Goal: Information Seeking & Learning: Find contact information

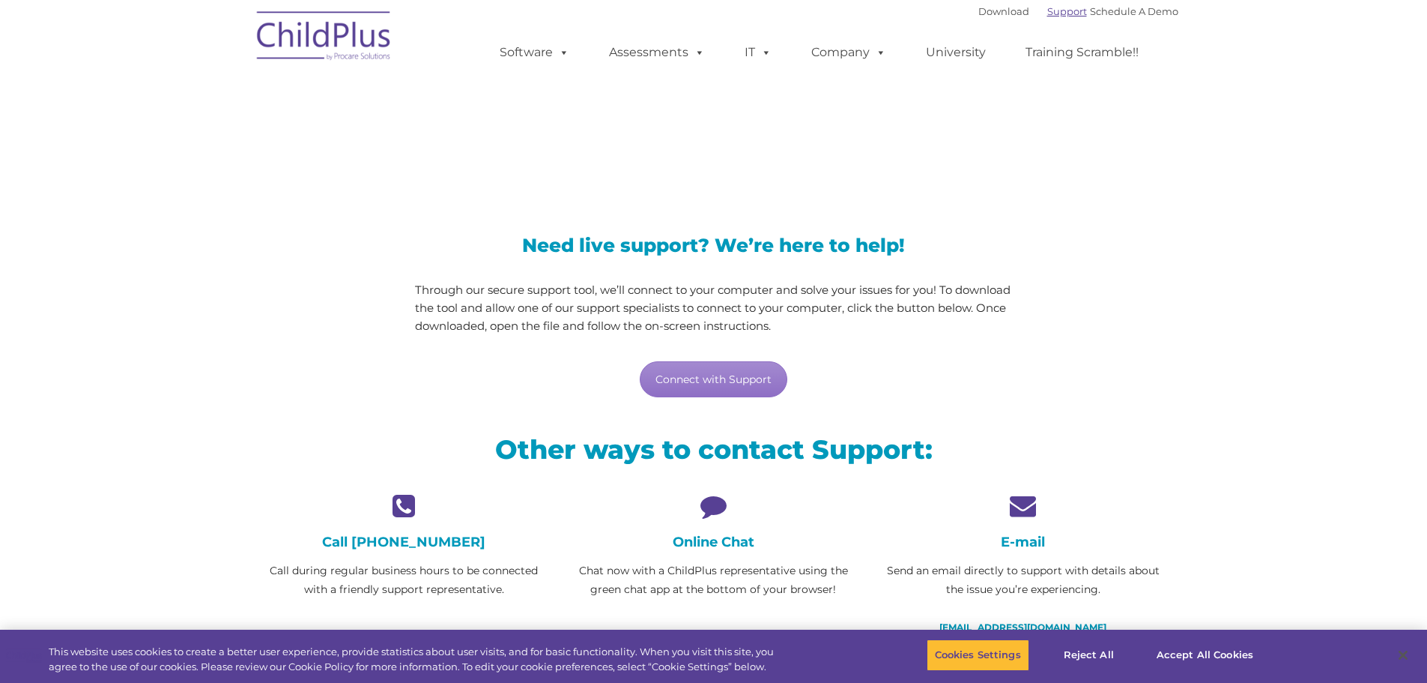
click at [1037, 17] on div "Download Support | Schedule A Demo " at bounding box center [1079, 11] width 200 height 22
click at [1047, 11] on link "Support" at bounding box center [1067, 11] width 40 height 12
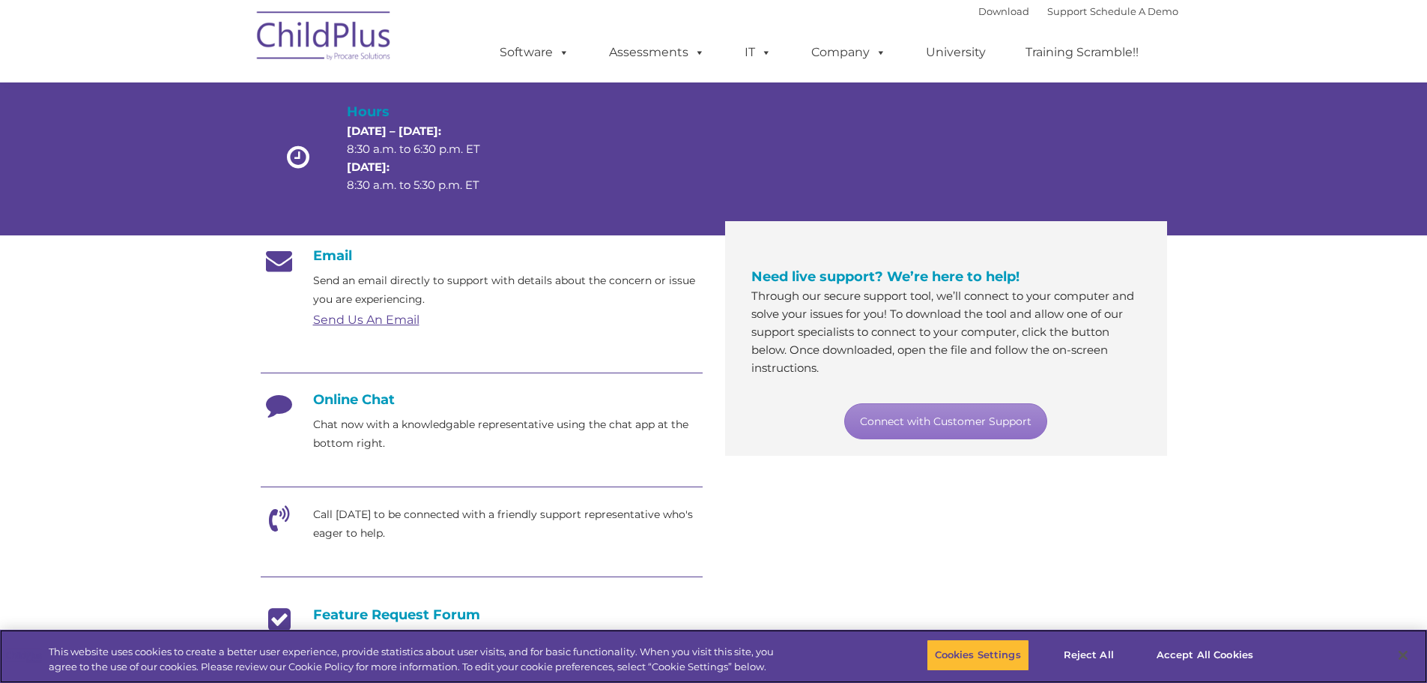
scroll to position [115, 0]
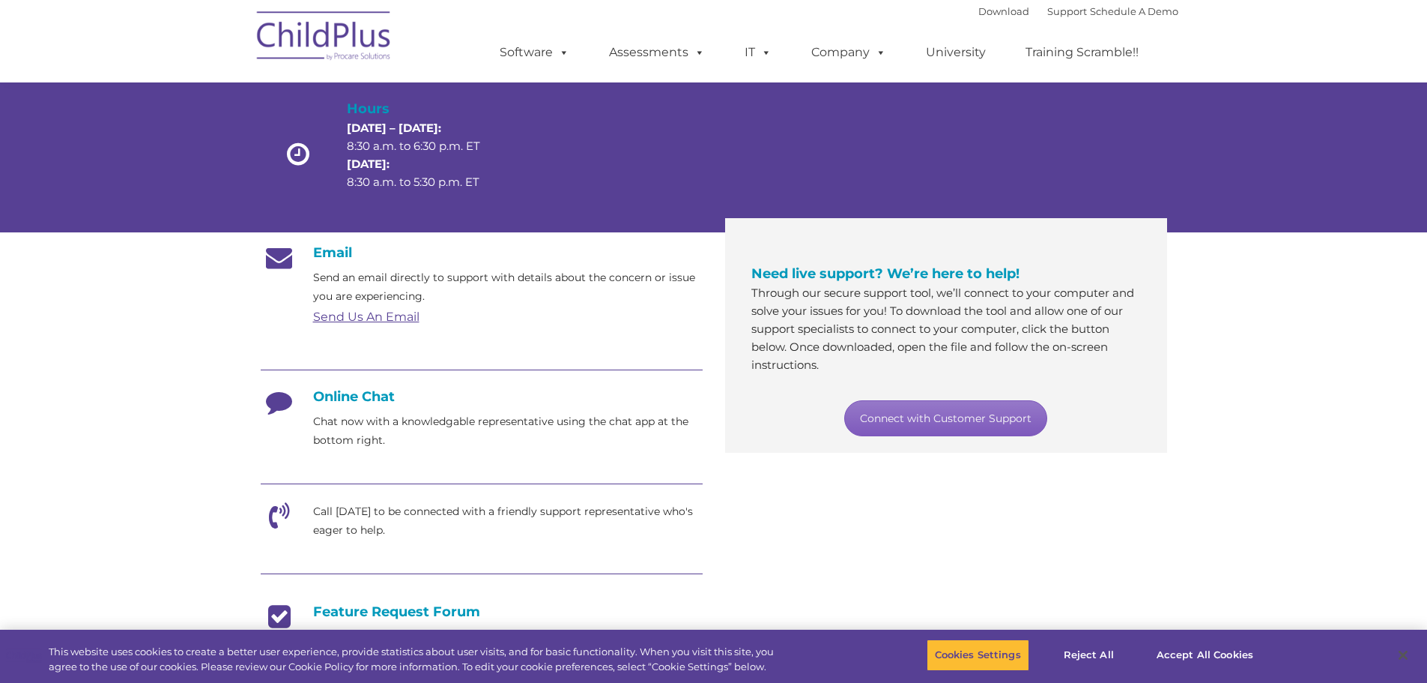
click at [897, 408] on link "Connect with Customer Support" at bounding box center [945, 418] width 203 height 36
